Goal: Task Accomplishment & Management: Complete application form

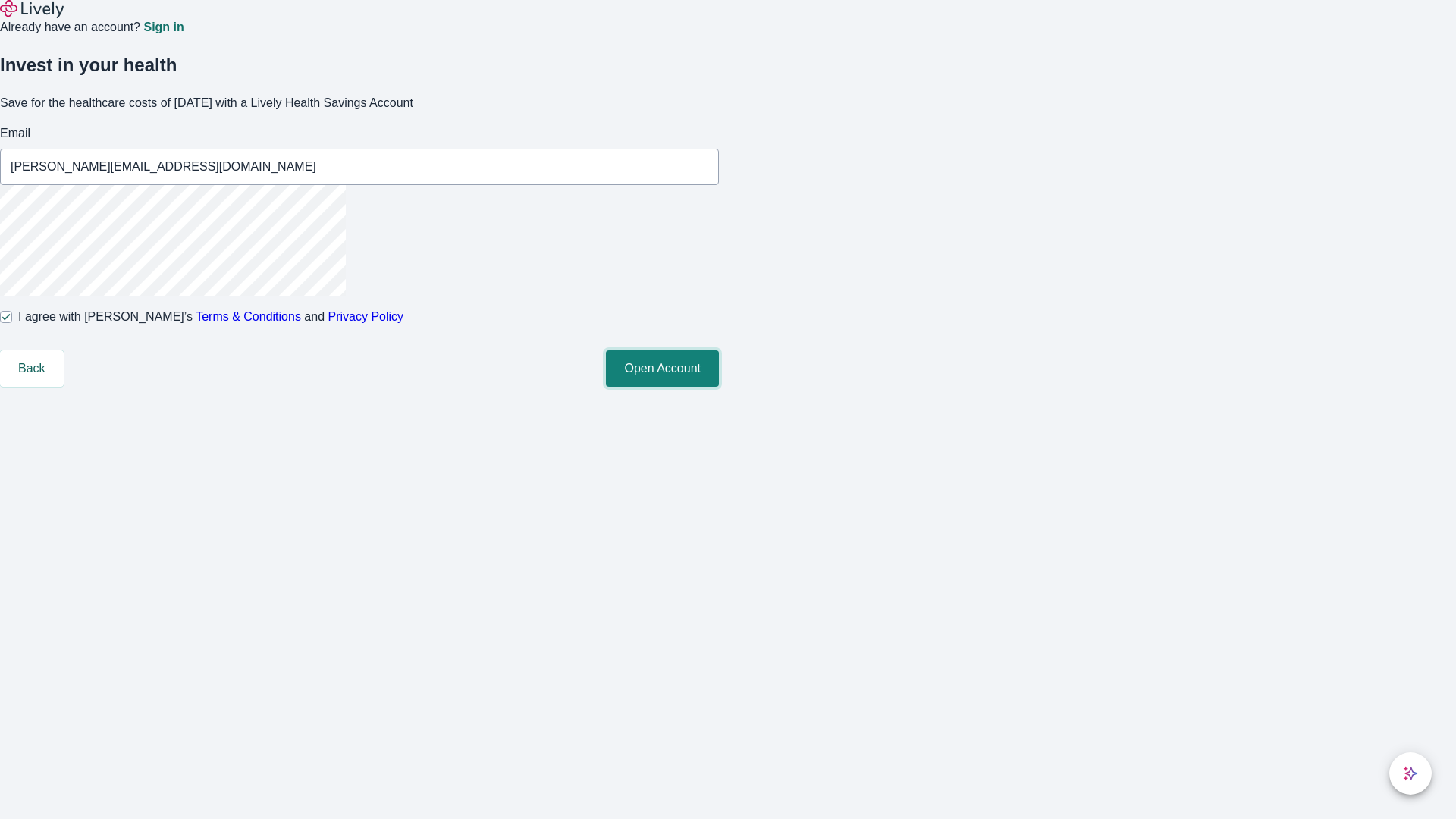
click at [719, 387] on button "Open Account" at bounding box center [662, 368] width 113 height 36
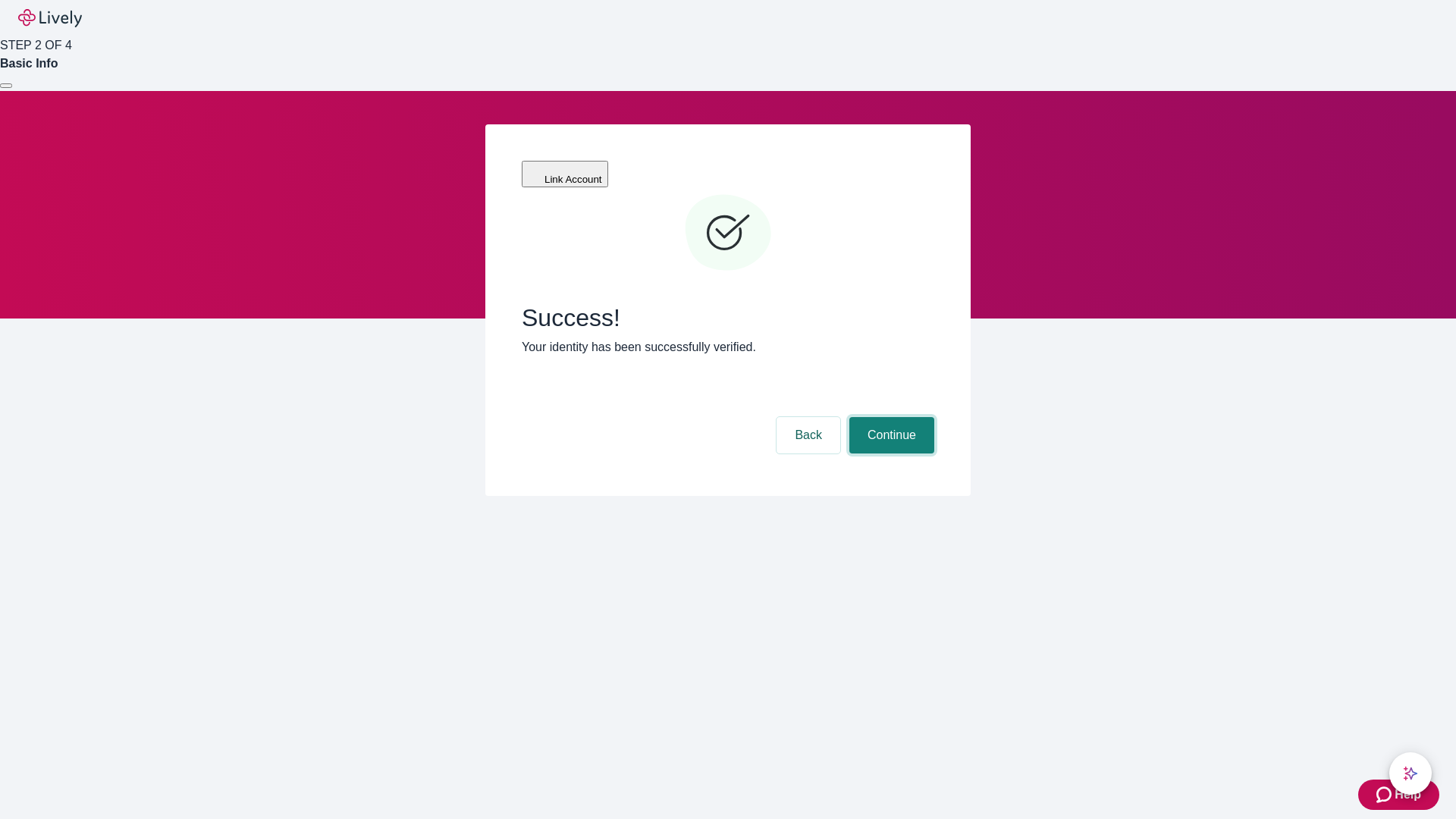
click at [890, 418] on button "Continue" at bounding box center [892, 435] width 85 height 36
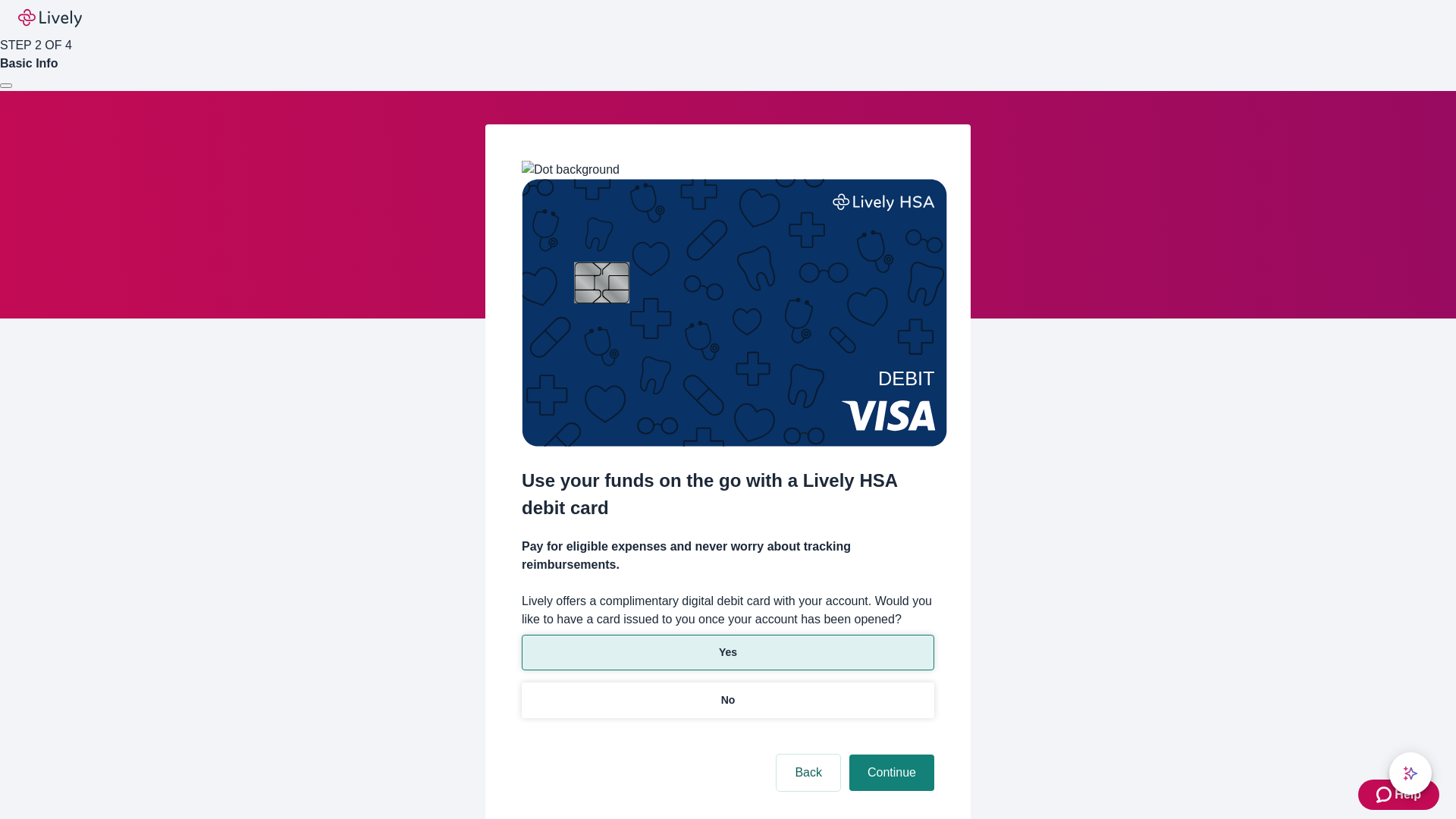
click at [727, 645] on p "Yes" at bounding box center [727, 653] width 18 height 16
click at [890, 754] on button "Continue" at bounding box center [892, 772] width 85 height 36
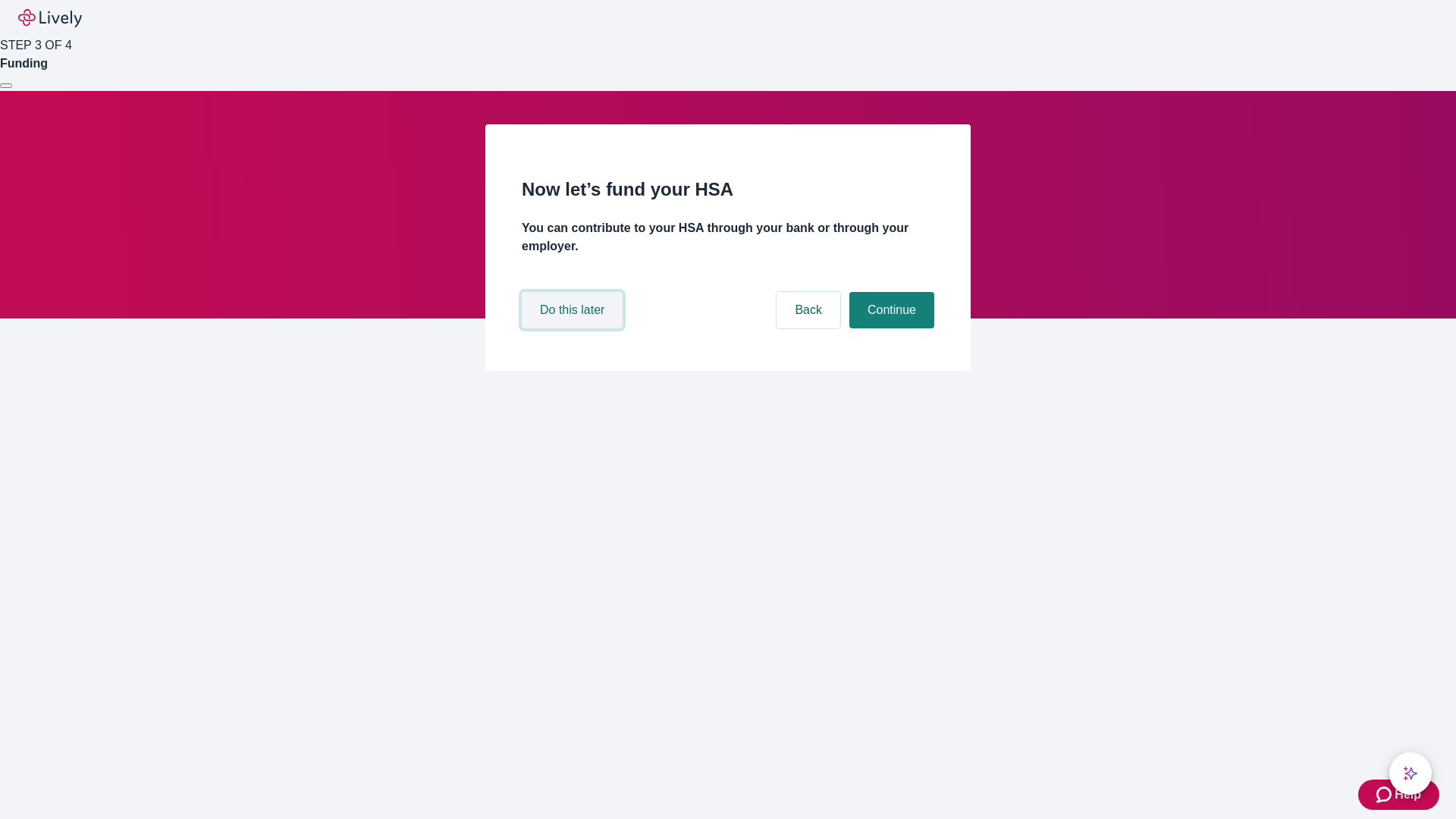
click at [574, 328] on button "Do this later" at bounding box center [572, 310] width 101 height 36
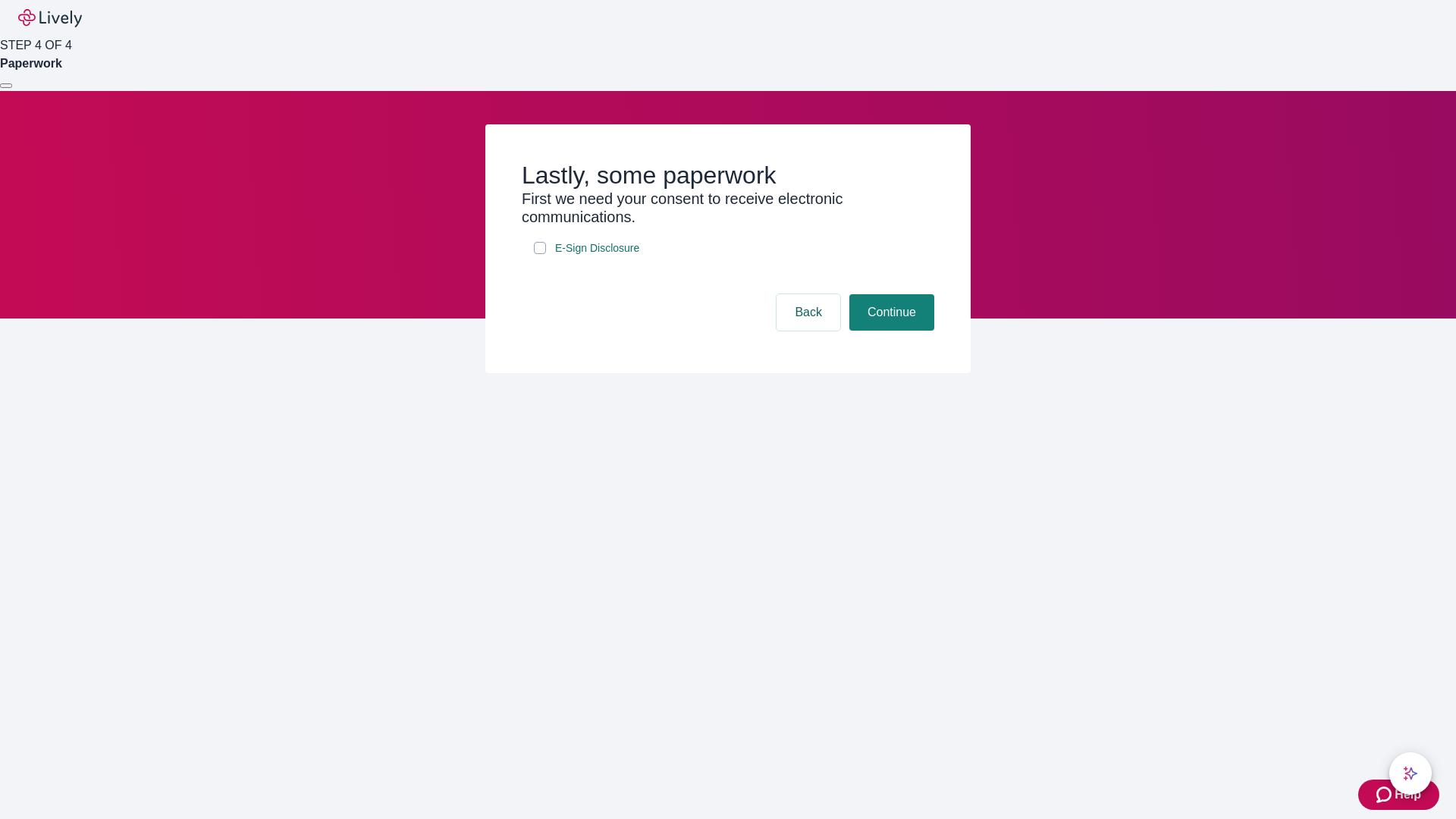
click at [540, 254] on input "E-Sign Disclosure" at bounding box center [540, 248] width 12 height 12
checkbox input "true"
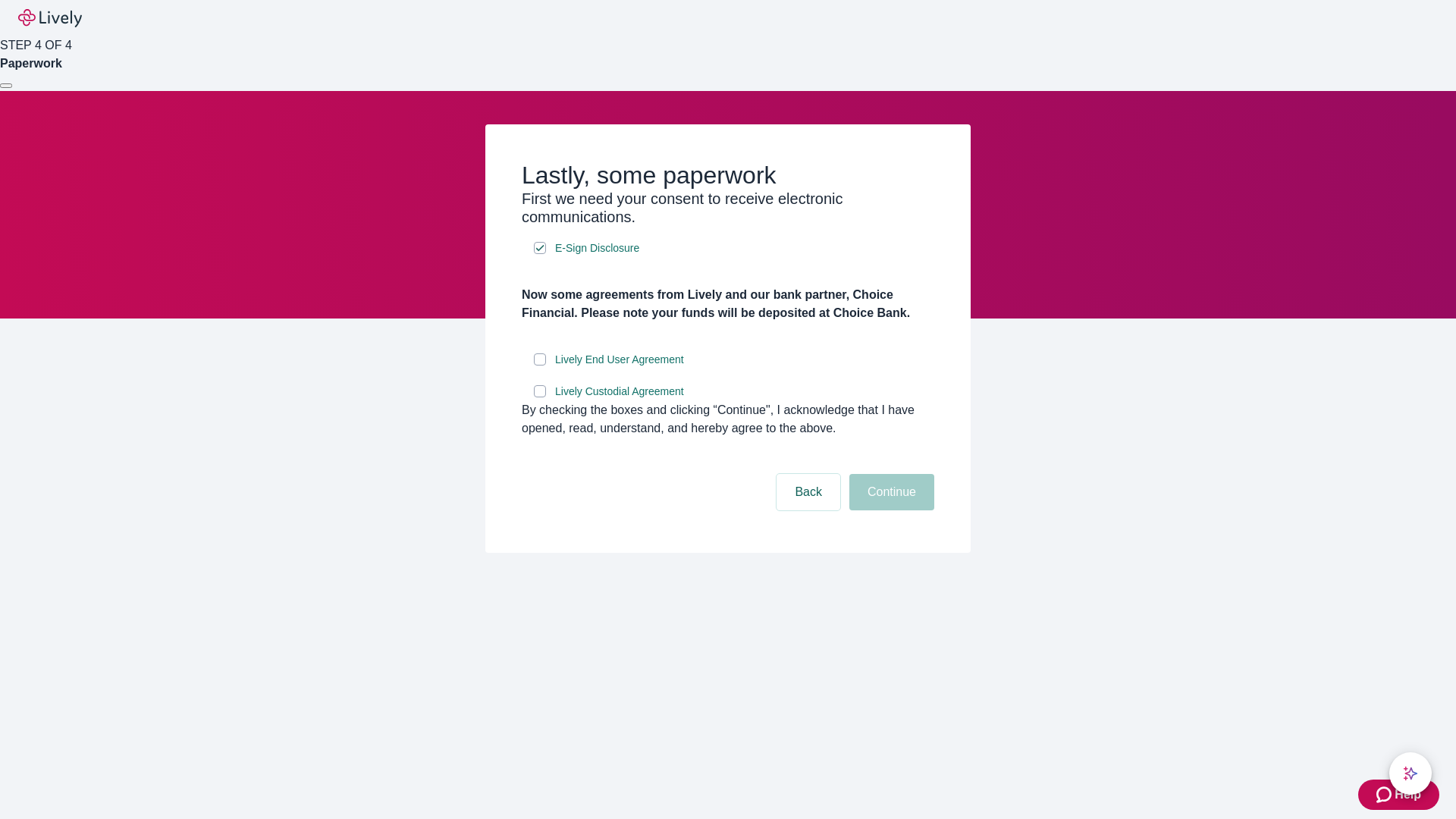
click at [540, 366] on input "Lively End User Agreement" at bounding box center [540, 360] width 12 height 12
checkbox input "true"
click at [540, 397] on input "Lively Custodial Agreement" at bounding box center [540, 391] width 12 height 12
checkbox input "true"
click at [890, 511] on button "Continue" at bounding box center [892, 492] width 85 height 36
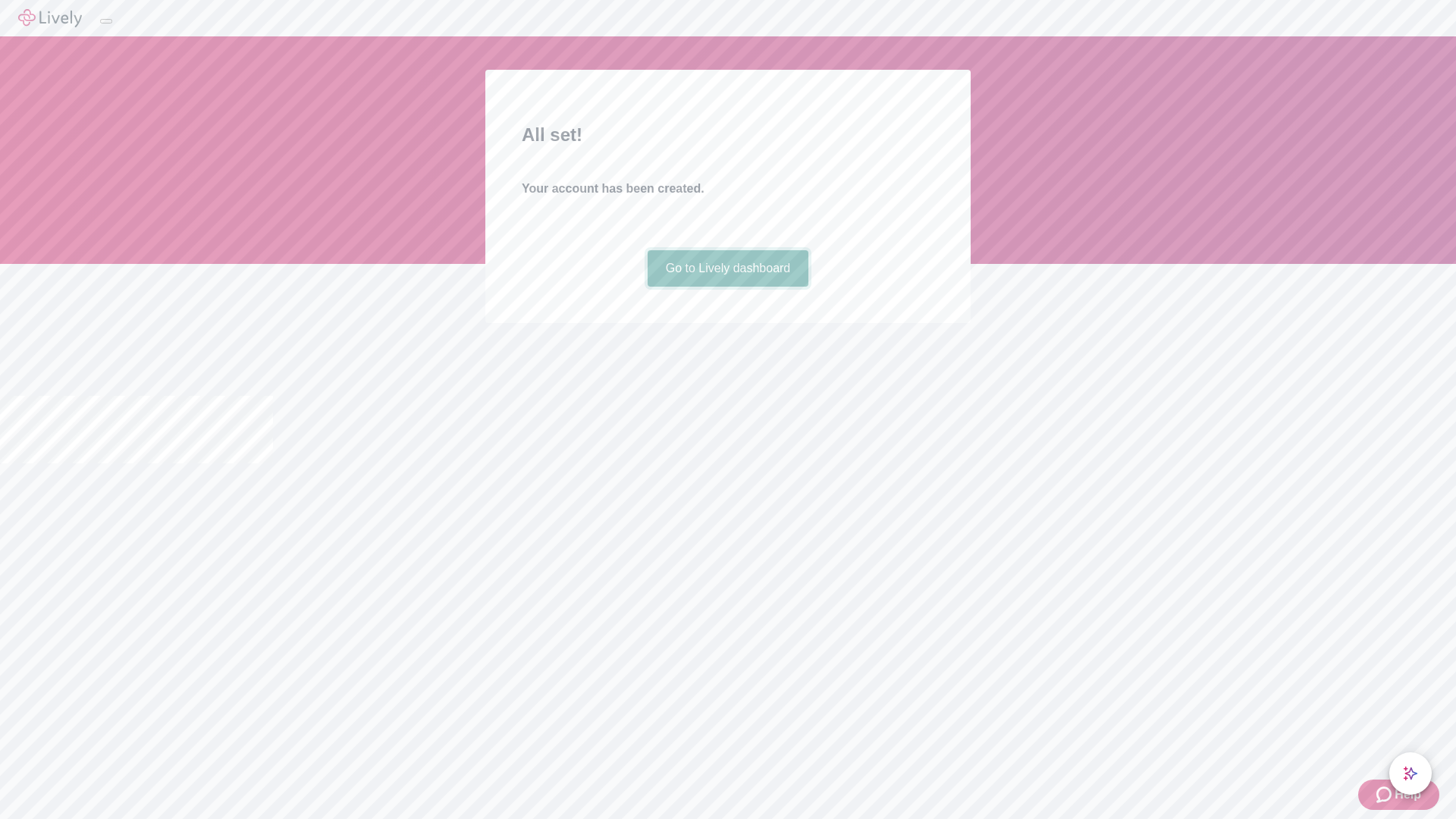
click at [727, 287] on link "Go to Lively dashboard" at bounding box center [728, 268] width 161 height 36
